Goal: Information Seeking & Learning: Learn about a topic

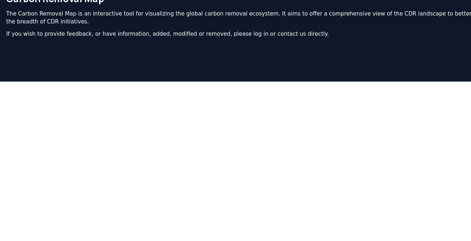
scroll to position [55, 0]
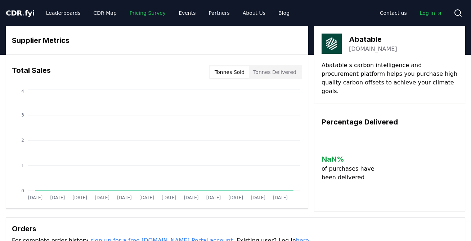
click at [147, 13] on link "Pricing Survey" at bounding box center [148, 12] width 48 height 13
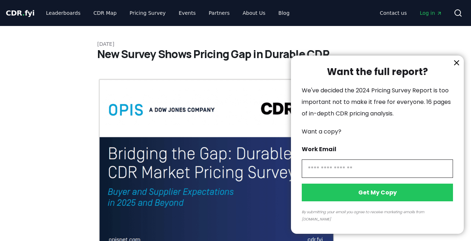
click at [457, 65] on icon "information" at bounding box center [456, 62] width 4 height 4
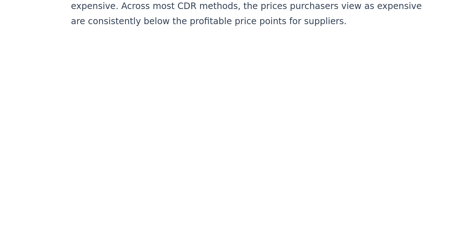
scroll to position [523, 0]
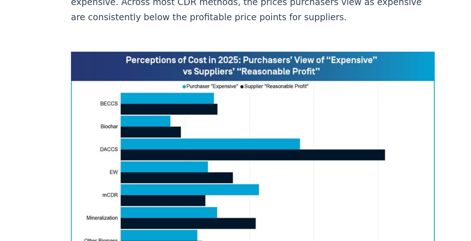
click at [147, 71] on img at bounding box center [216, 116] width 238 height 149
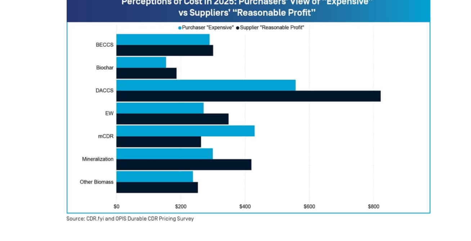
scroll to position [534, 0]
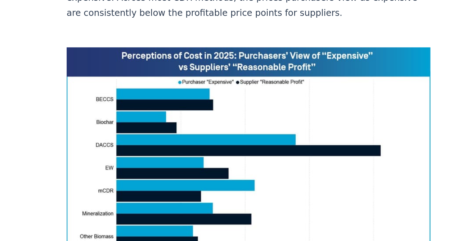
click at [241, 68] on img at bounding box center [216, 105] width 238 height 149
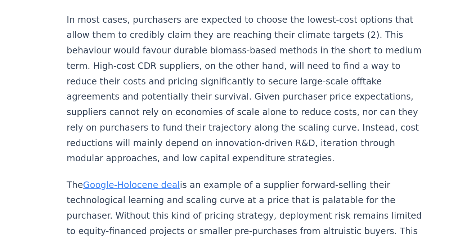
scroll to position [1212, 0]
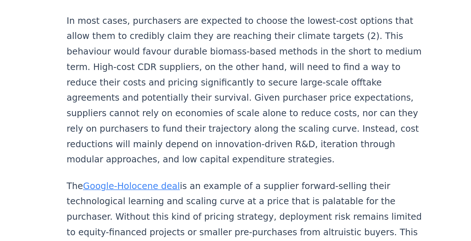
click at [157, 118] on link "Google-Holocene deal" at bounding box center [139, 121] width 63 height 7
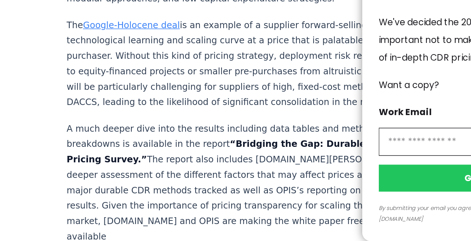
scroll to position [1241, 0]
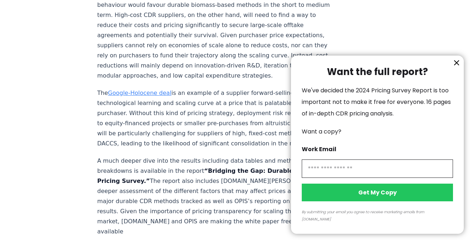
click at [458, 67] on icon "information" at bounding box center [456, 62] width 9 height 9
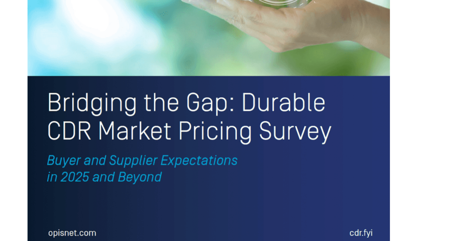
scroll to position [1577, 0]
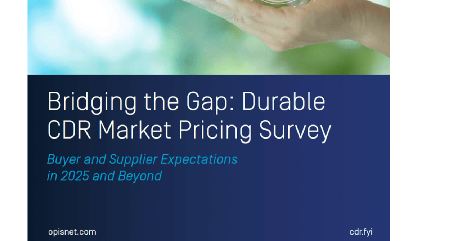
click at [215, 196] on img at bounding box center [216, 93] width 238 height 311
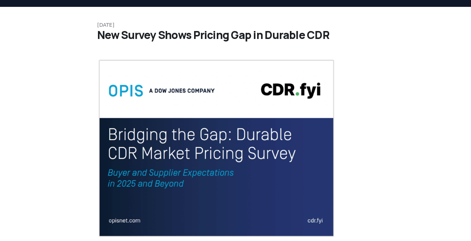
scroll to position [0, 0]
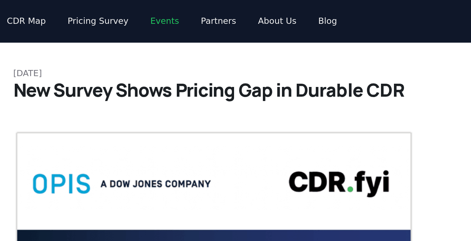
click at [175, 14] on link "Events" at bounding box center [187, 12] width 28 height 13
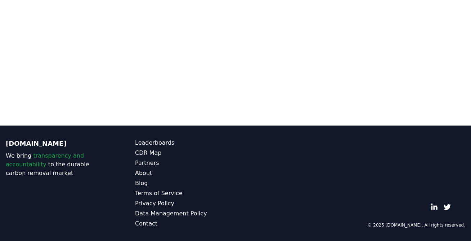
scroll to position [127, 0]
